Goal: Task Accomplishment & Management: Manage account settings

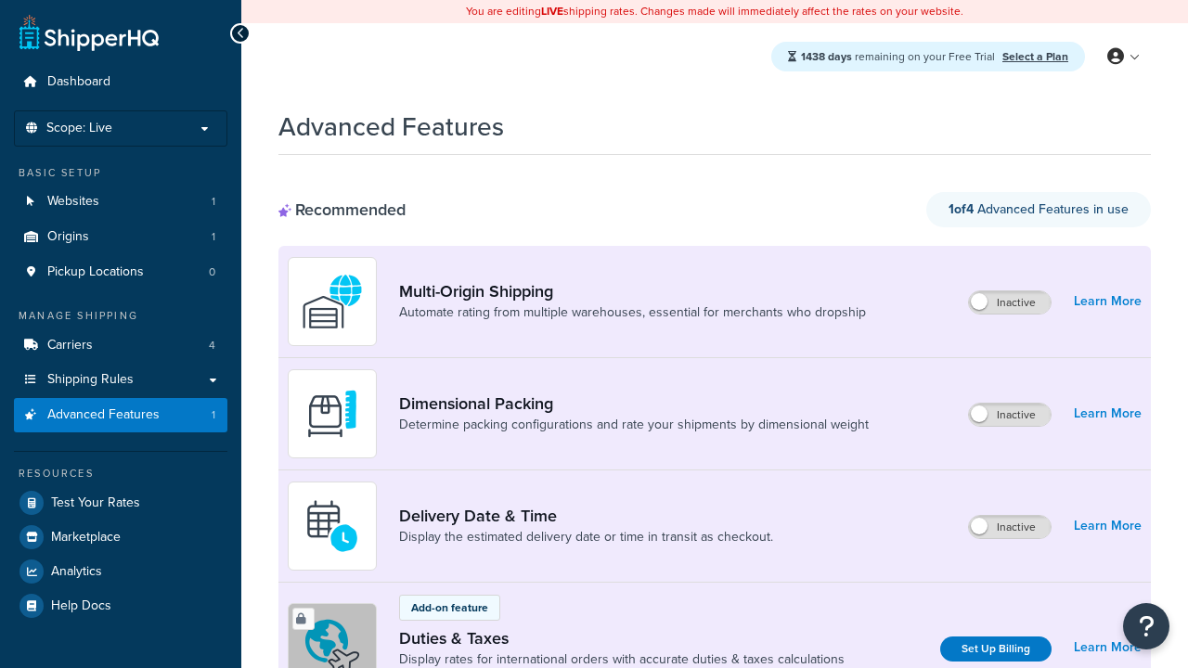
scroll to position [618, 0]
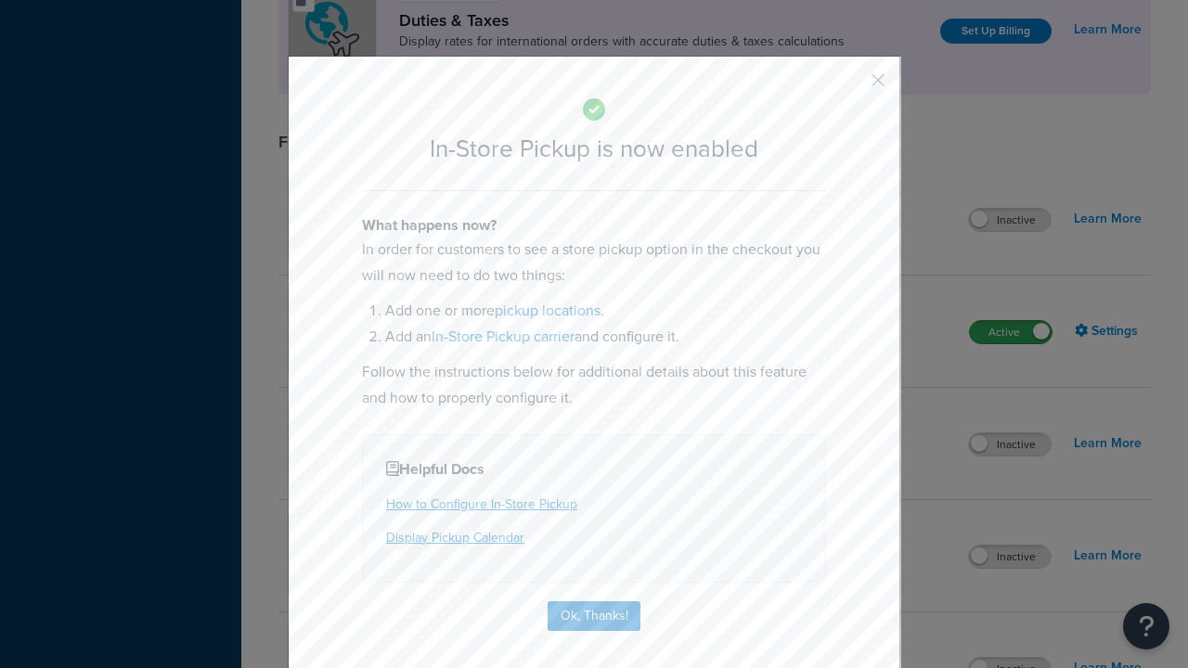
scroll to position [0, 0]
click at [850, 86] on button "button" at bounding box center [850, 86] width 5 height 5
